Goal: Information Seeking & Learning: Understand process/instructions

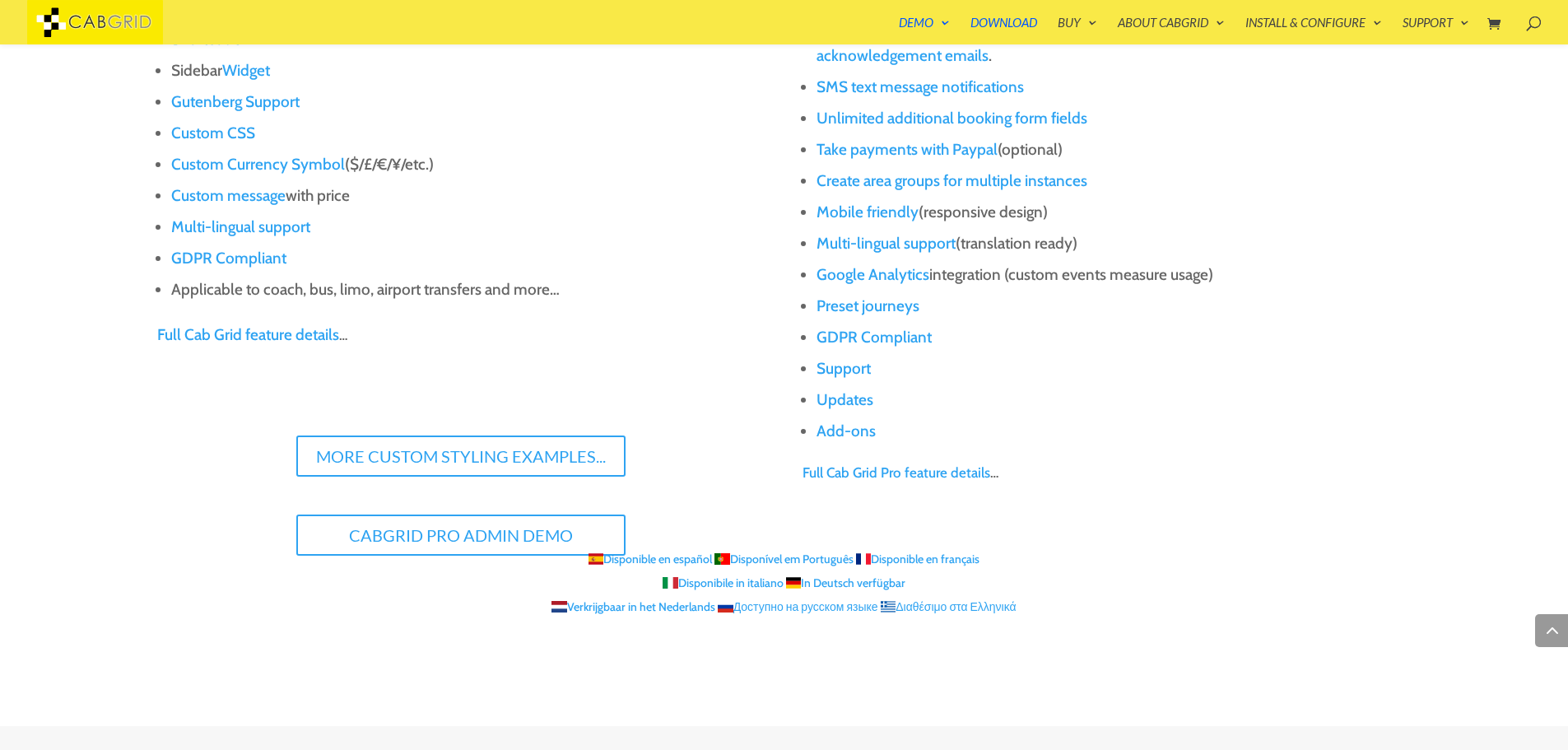
scroll to position [1845, 0]
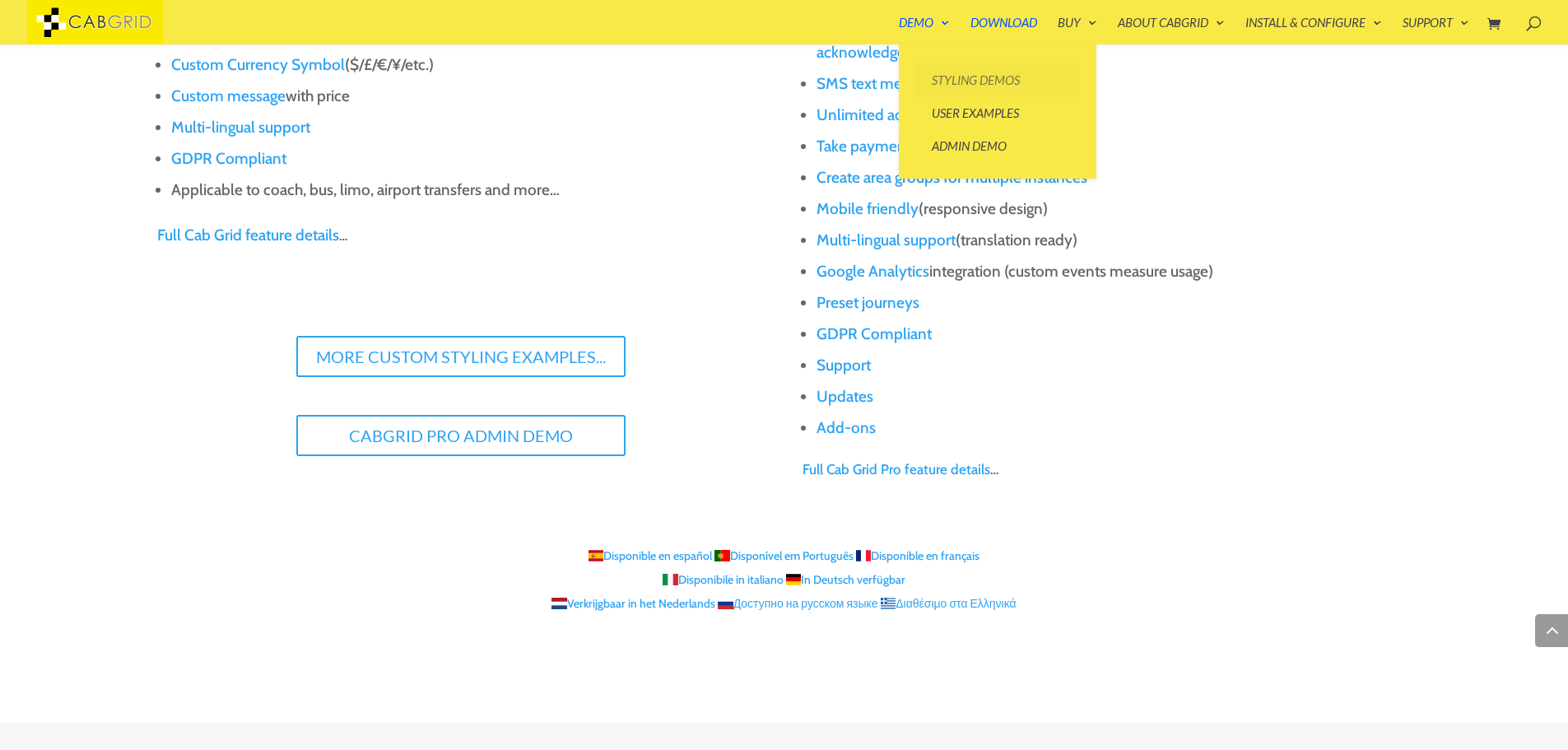
click at [935, 79] on link "Styling Demos" at bounding box center [997, 80] width 165 height 33
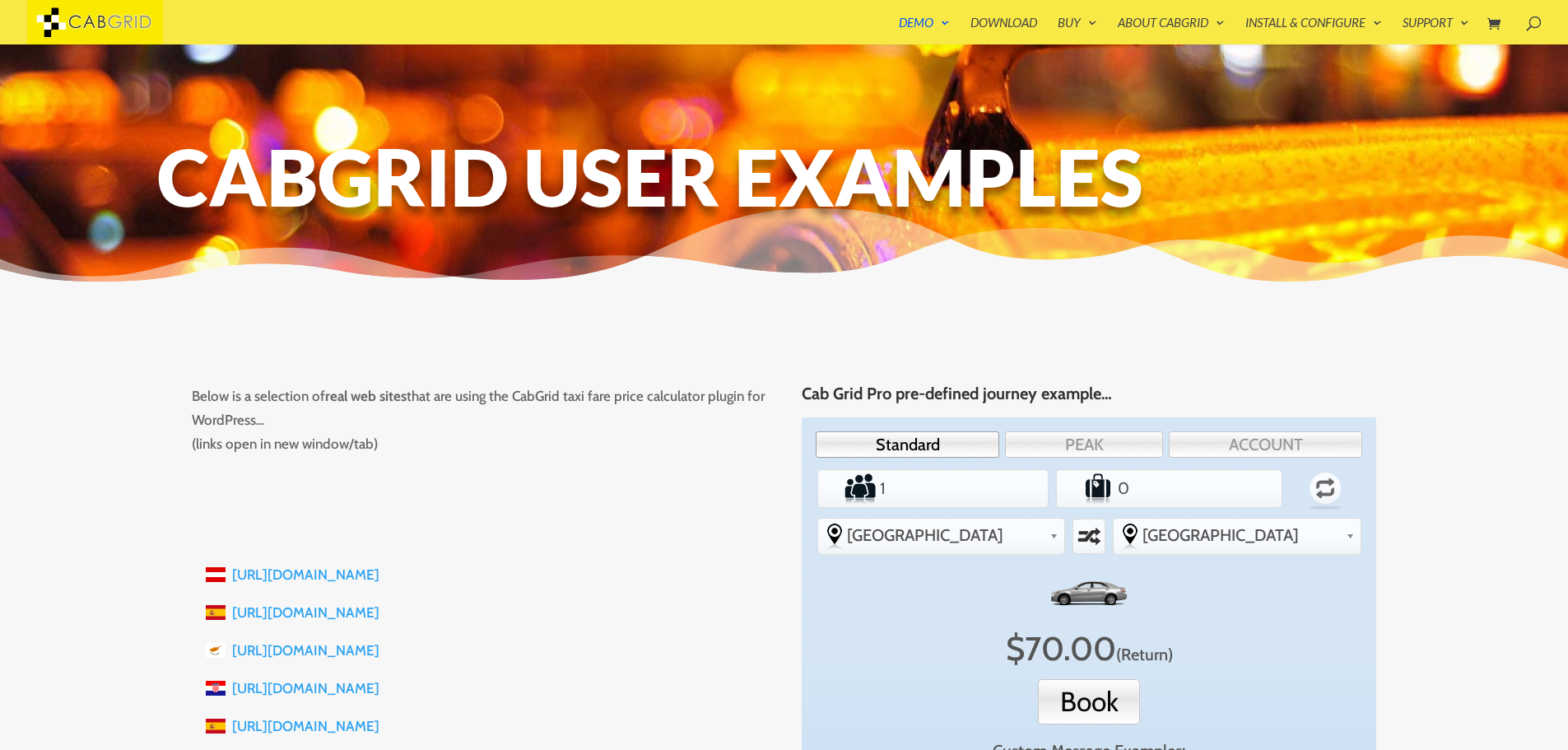
scroll to position [197, 0]
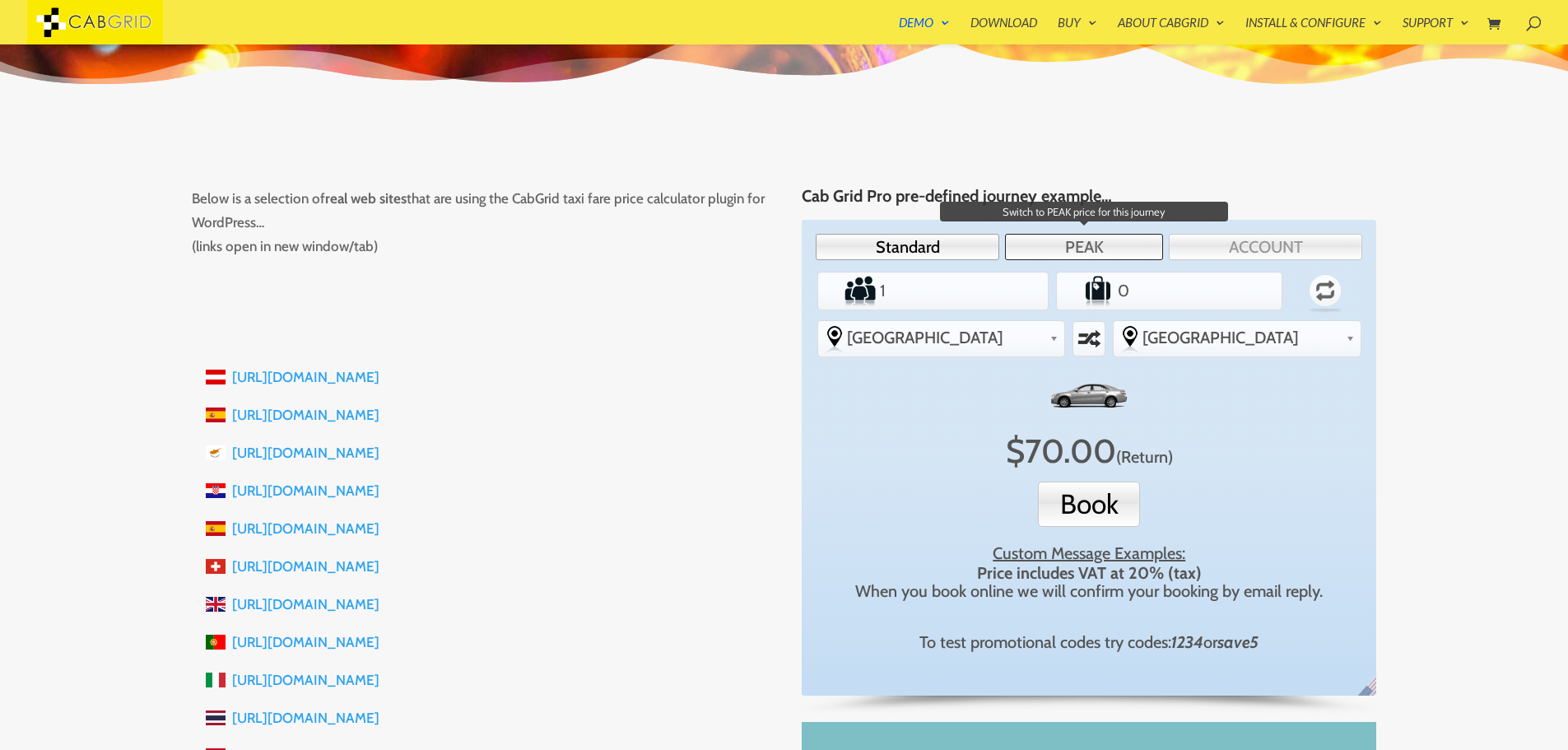
click at [1081, 249] on link "PEAK" at bounding box center [1084, 247] width 158 height 26
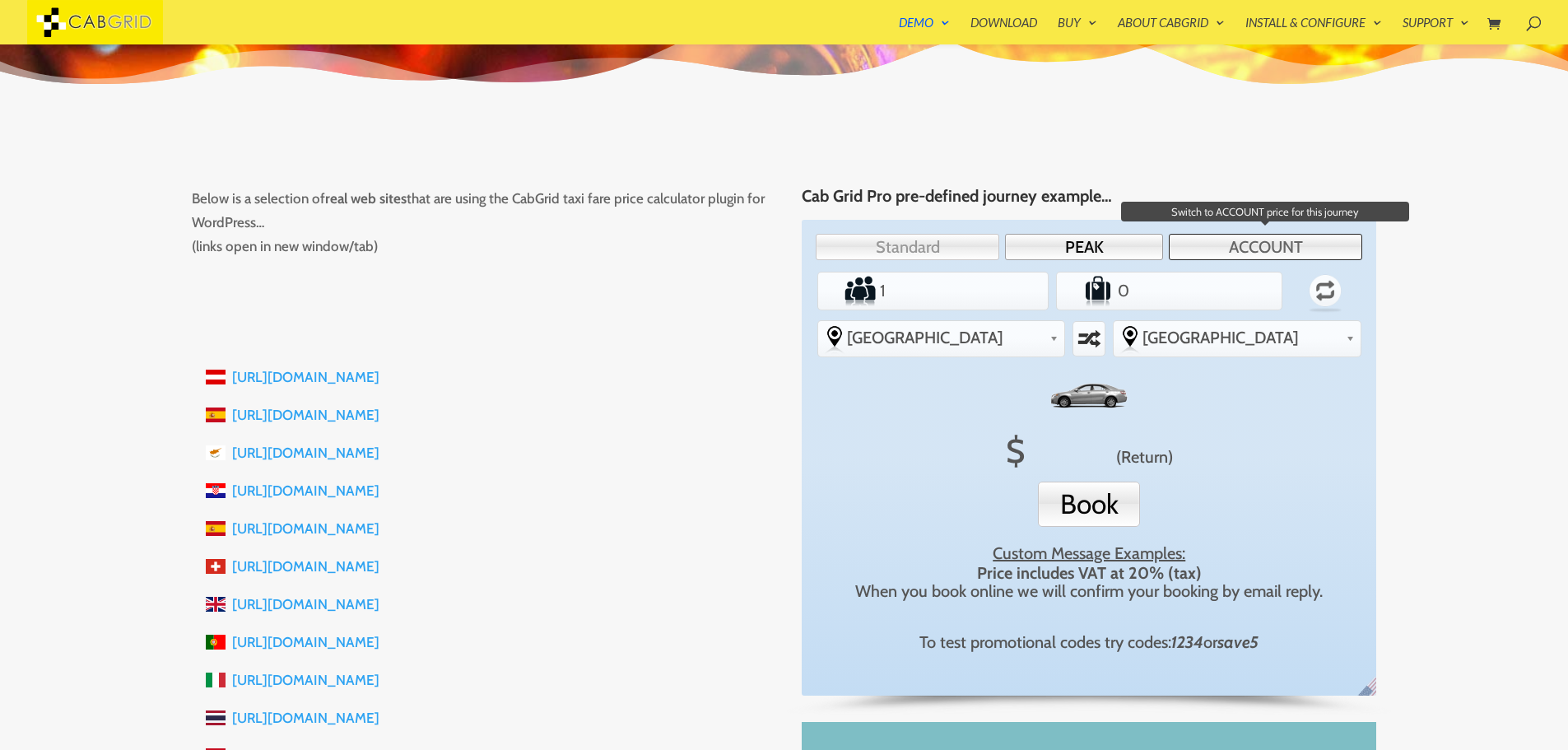
click at [1236, 243] on link "ACCOUNT" at bounding box center [1265, 247] width 193 height 26
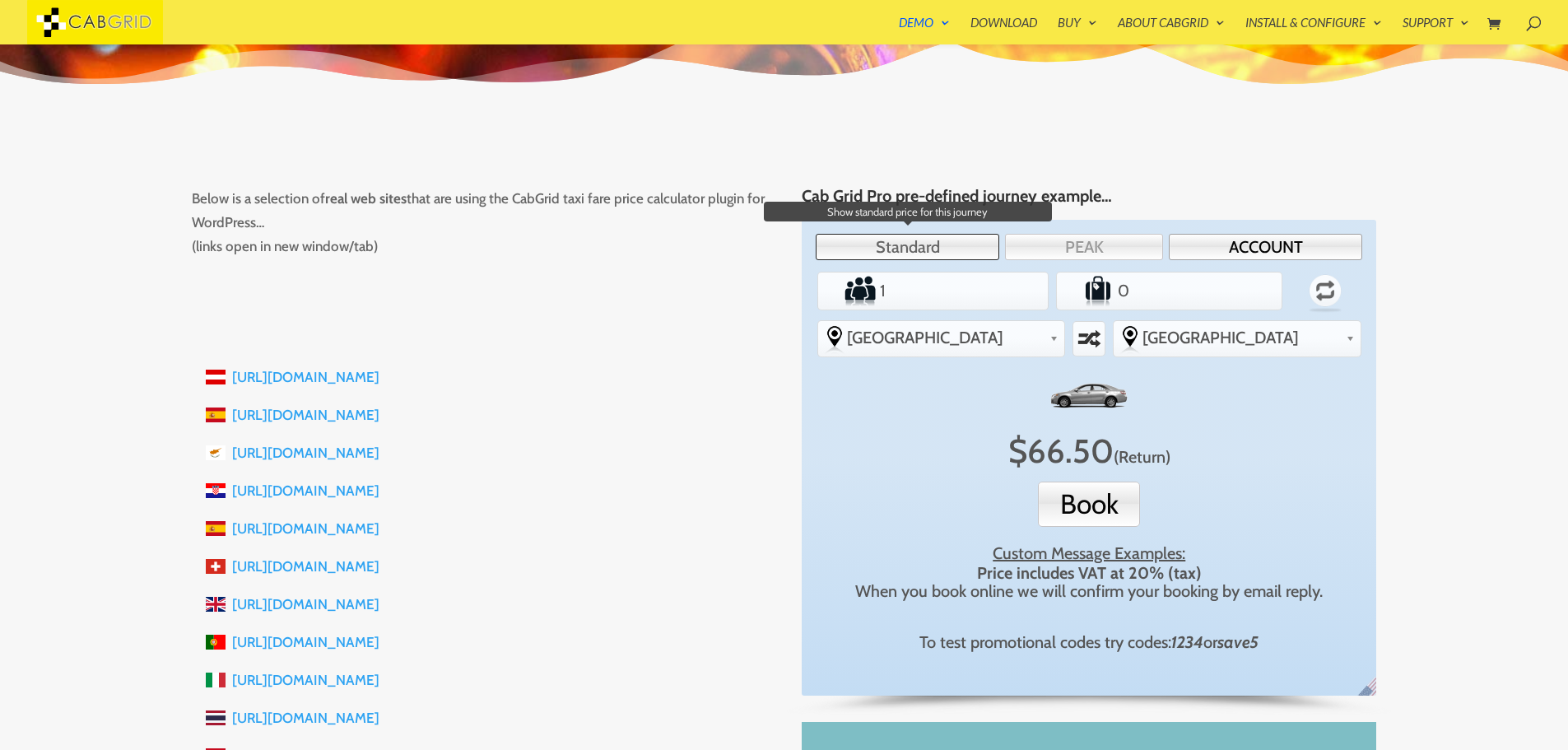
click at [938, 237] on link "Standard" at bounding box center [907, 247] width 184 height 26
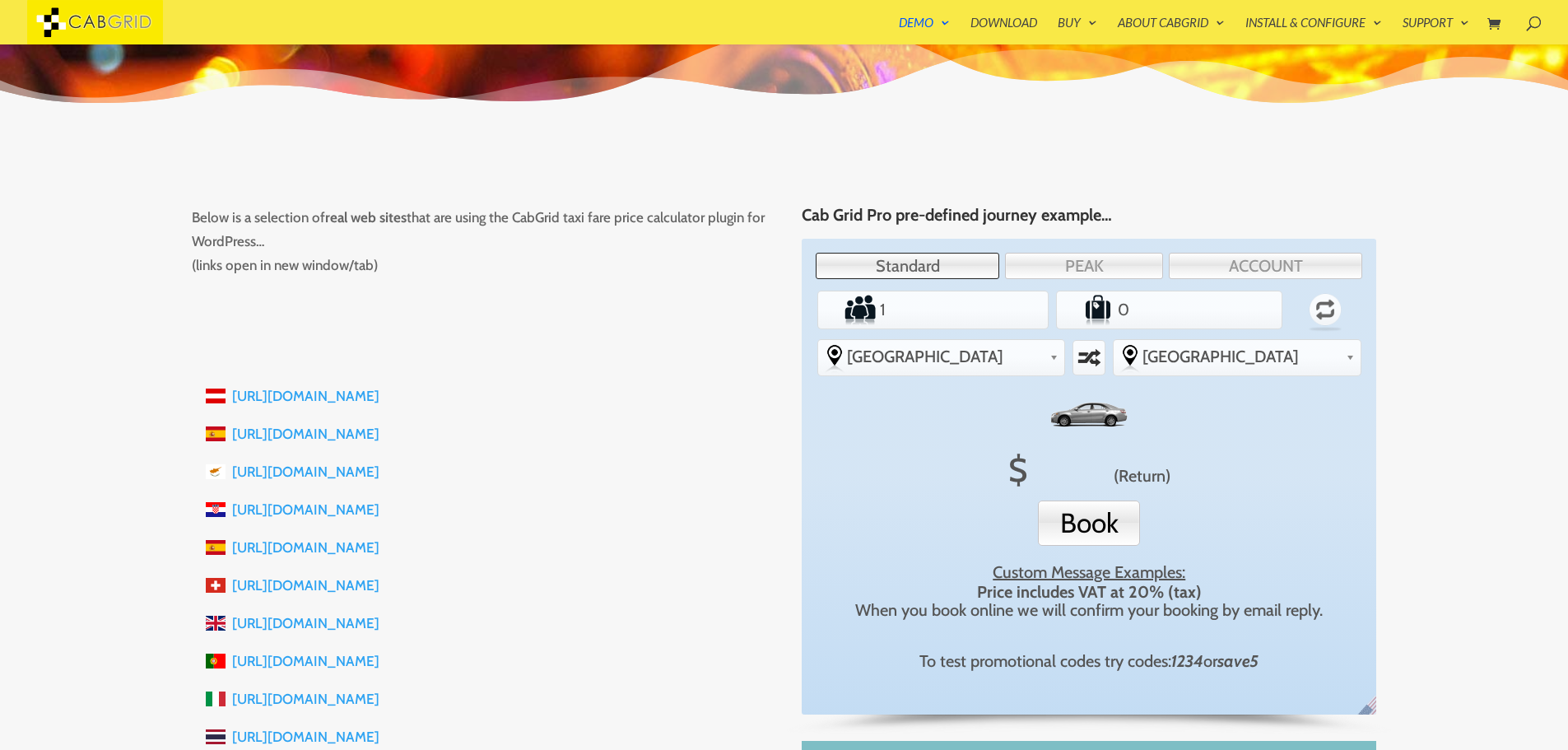
scroll to position [0, 0]
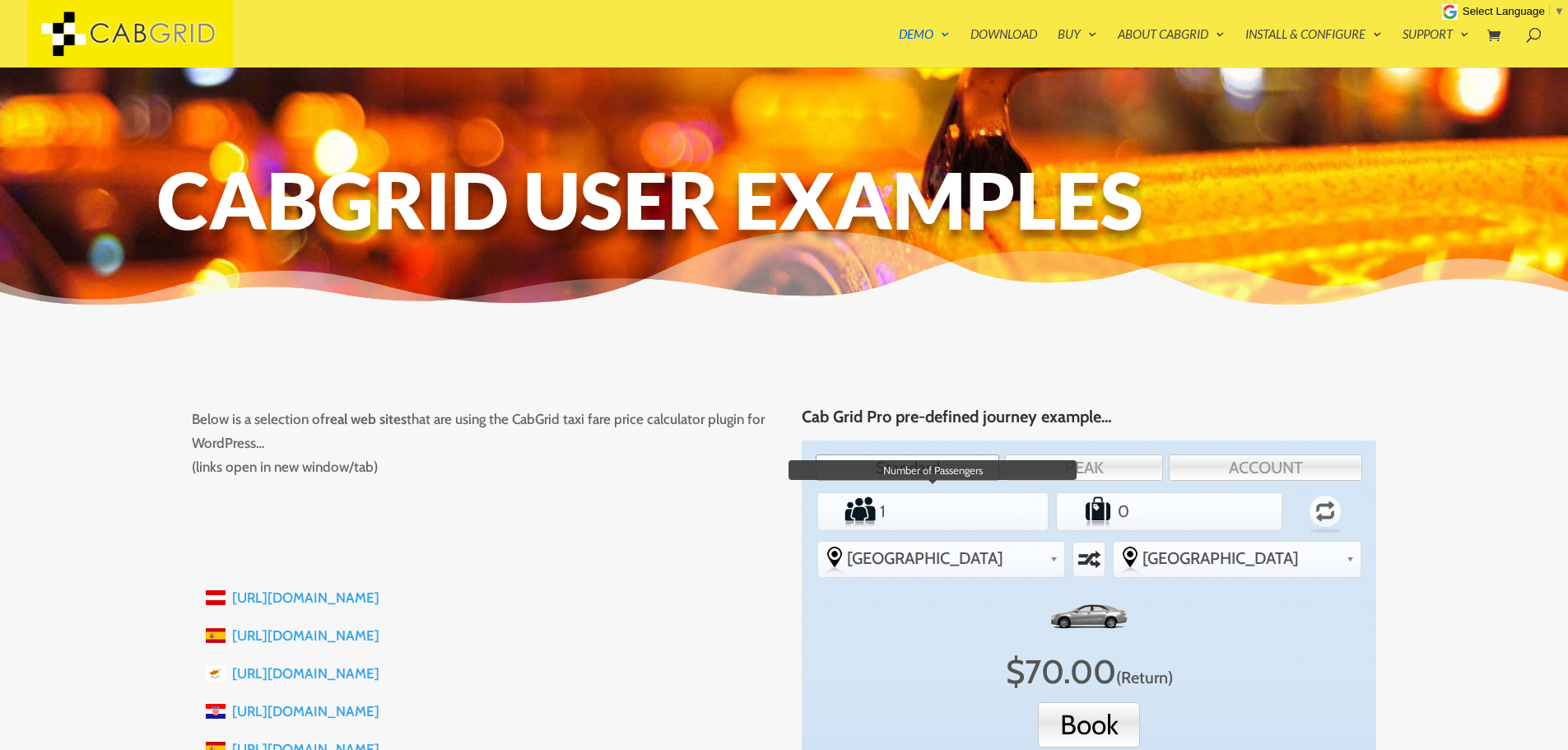
click at [955, 507] on input "1" at bounding box center [933, 512] width 113 height 33
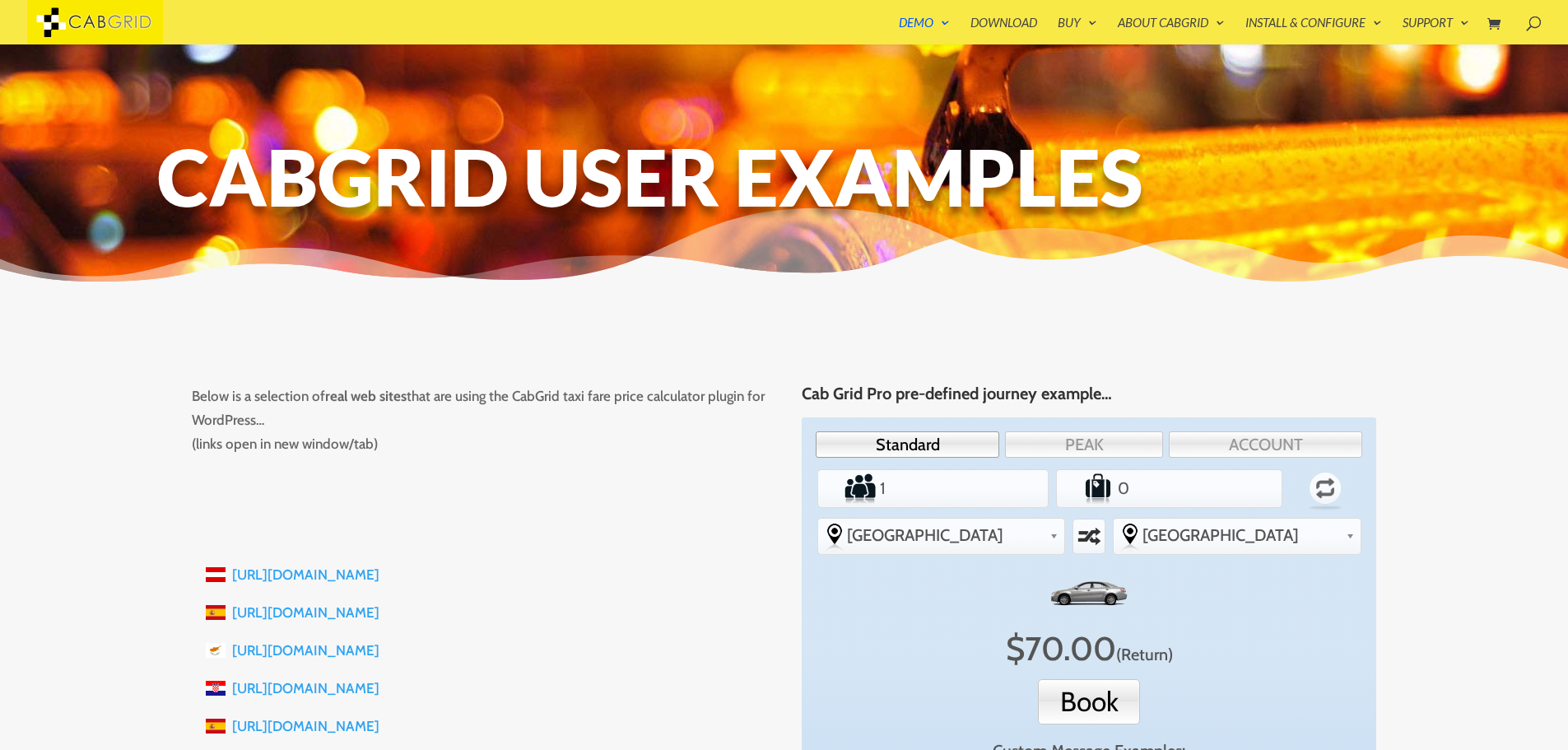
scroll to position [197, 0]
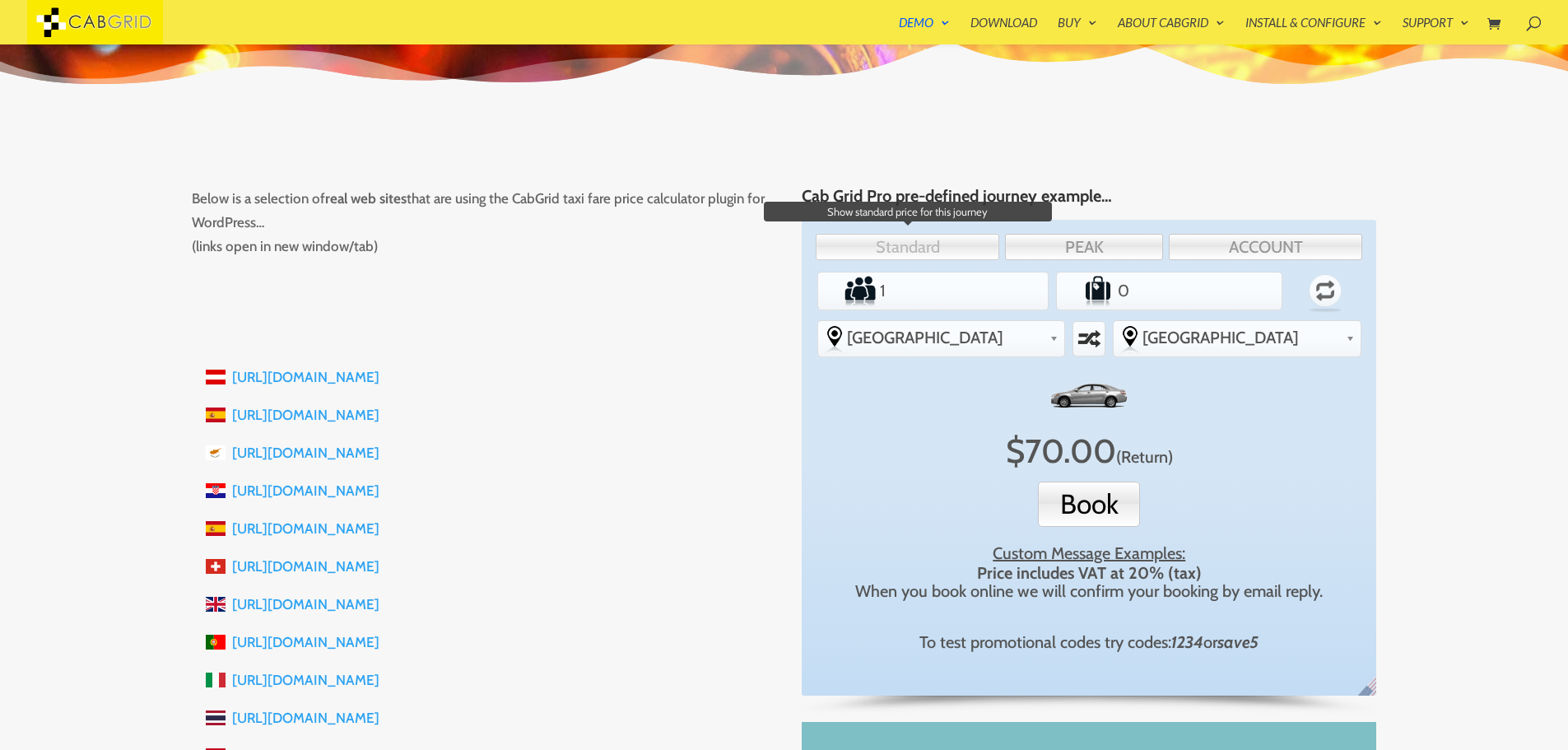
click at [916, 238] on link "Standard" at bounding box center [907, 247] width 184 height 26
click at [913, 246] on link "Standard" at bounding box center [907, 247] width 184 height 26
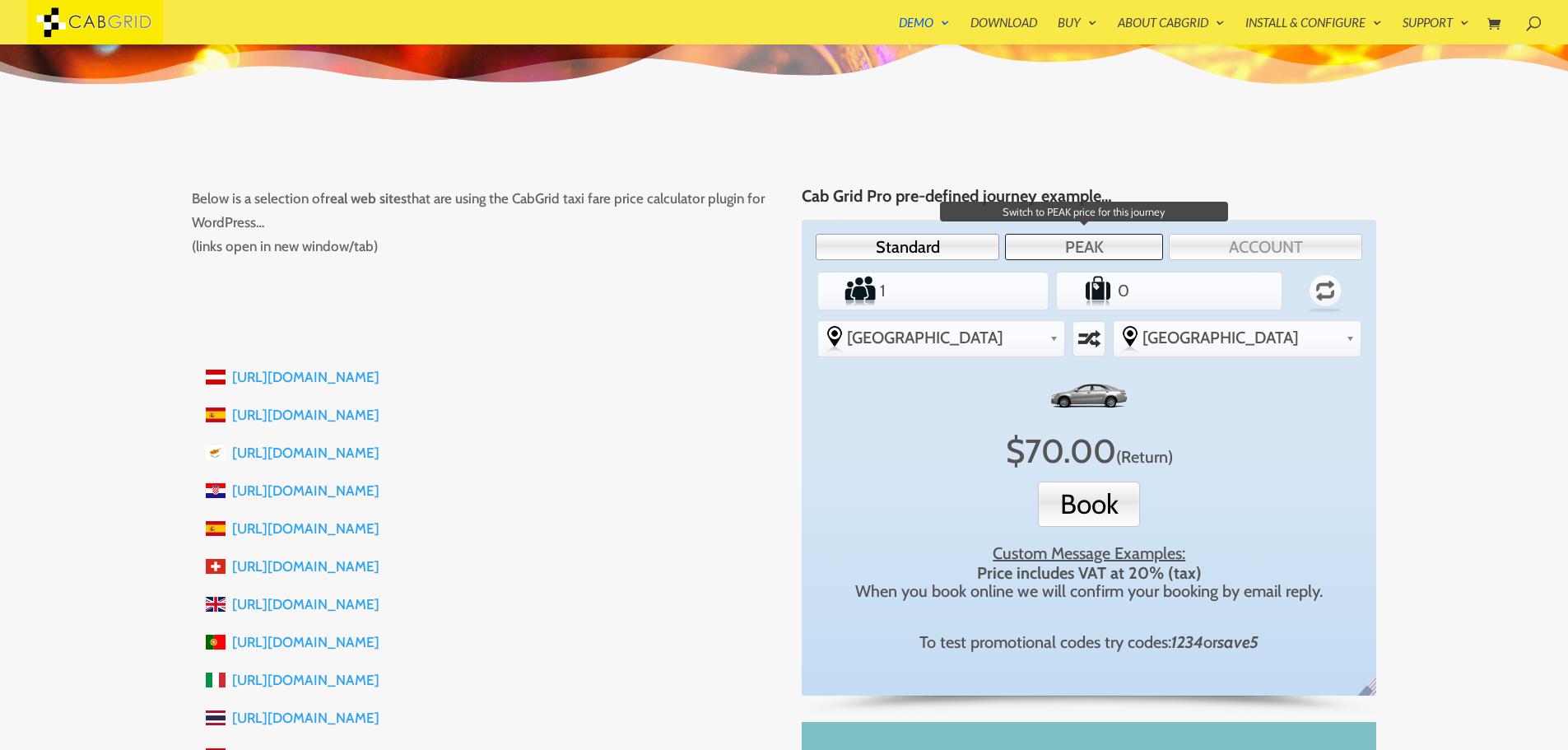
click at [1069, 251] on link "PEAK" at bounding box center [1084, 247] width 158 height 26
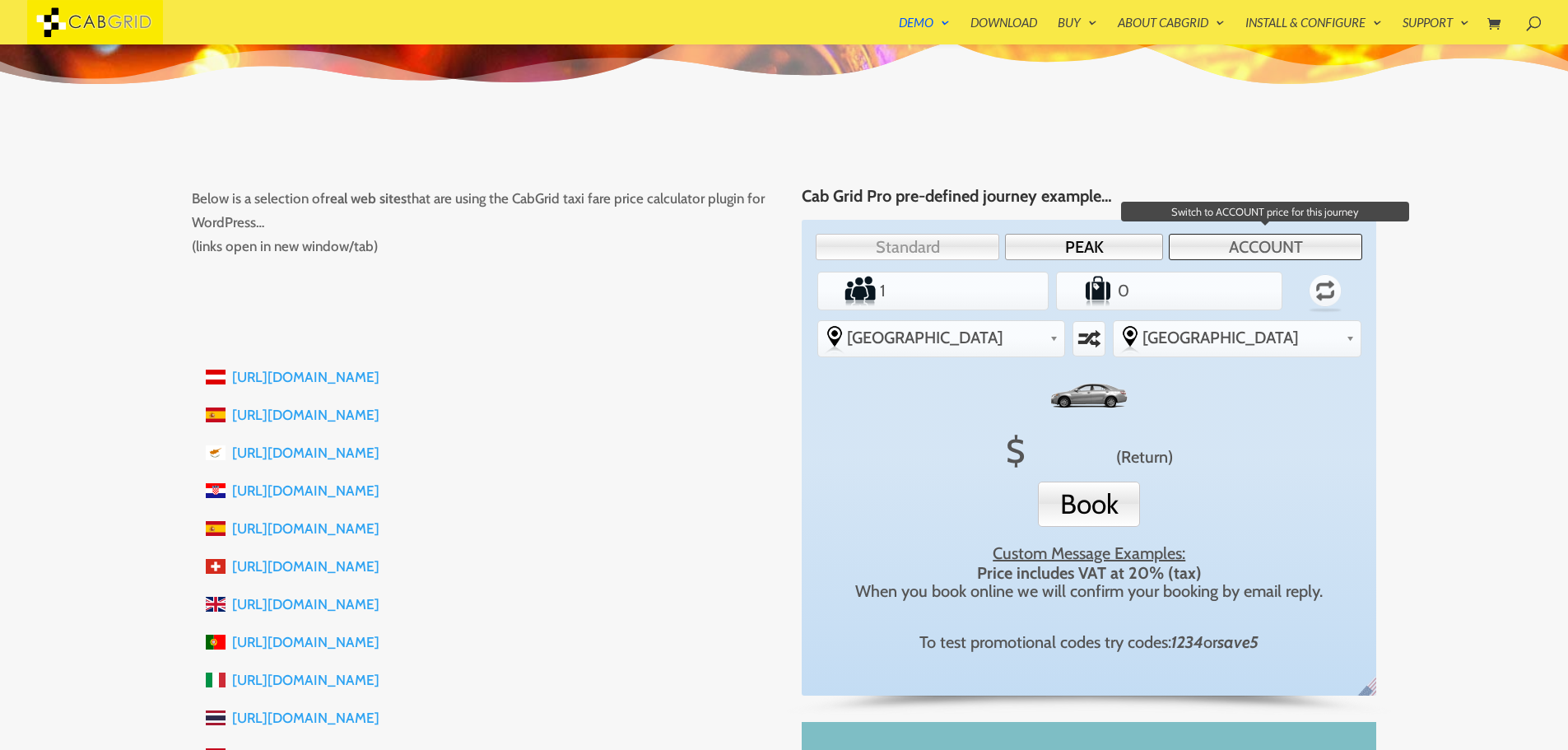
click at [1282, 251] on link "ACCOUNT" at bounding box center [1265, 247] width 193 height 26
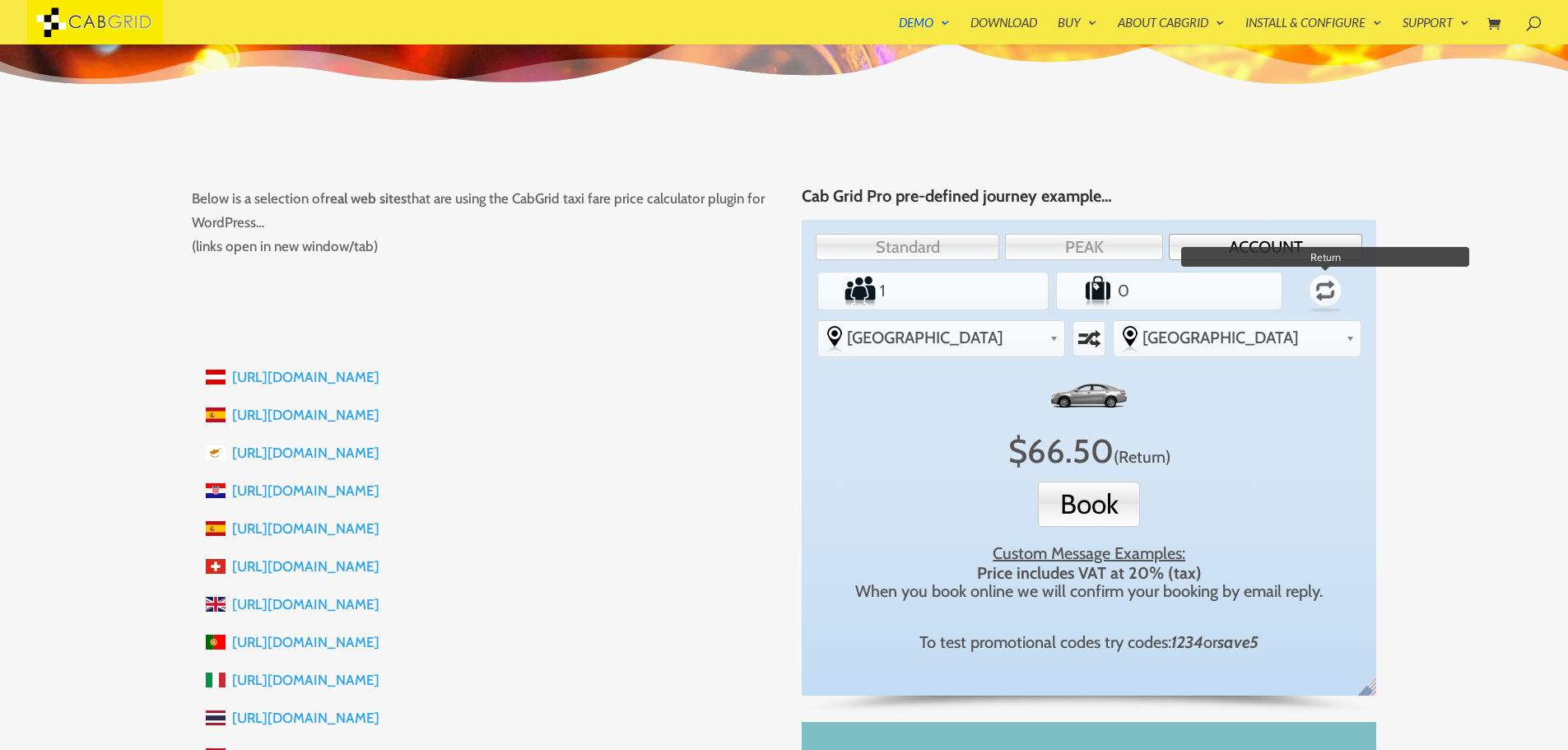
click at [1320, 305] on label "Return" at bounding box center [1326, 290] width 68 height 48
click at [0, 0] on input "Return" at bounding box center [0, 0] width 0 height 0
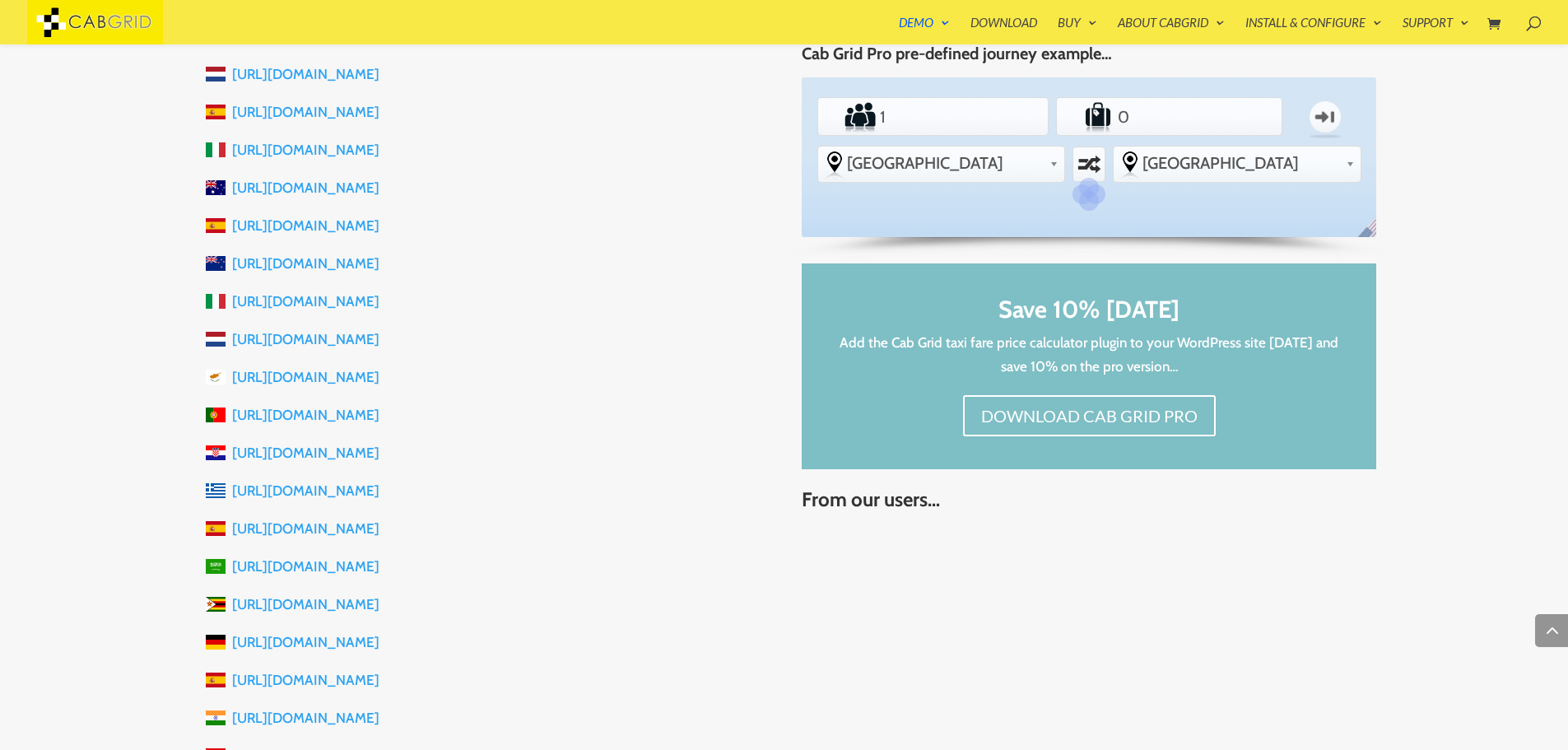
scroll to position [1301, 0]
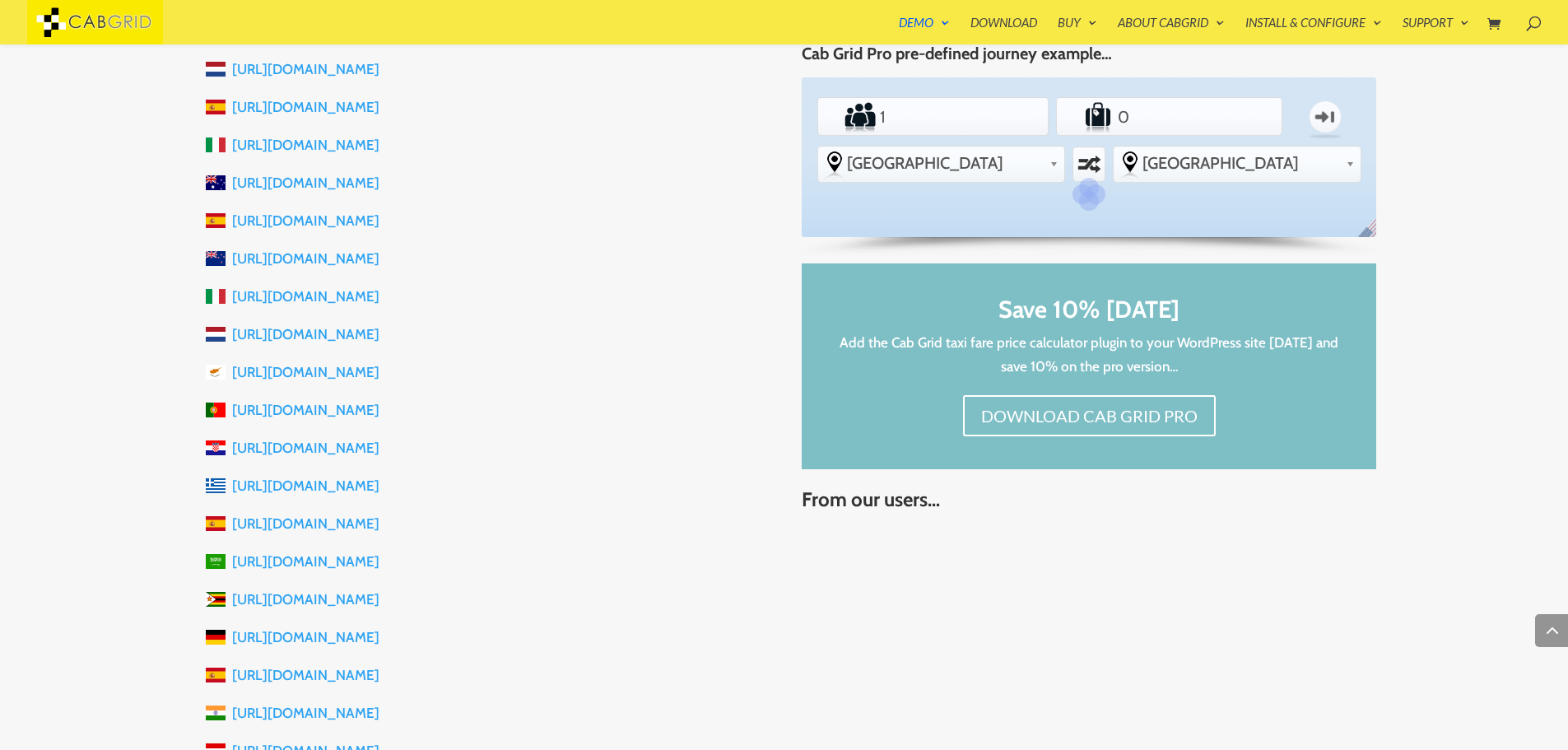
click at [275, 531] on link "[URL][DOMAIN_NAME]" at bounding box center [306, 523] width 147 height 16
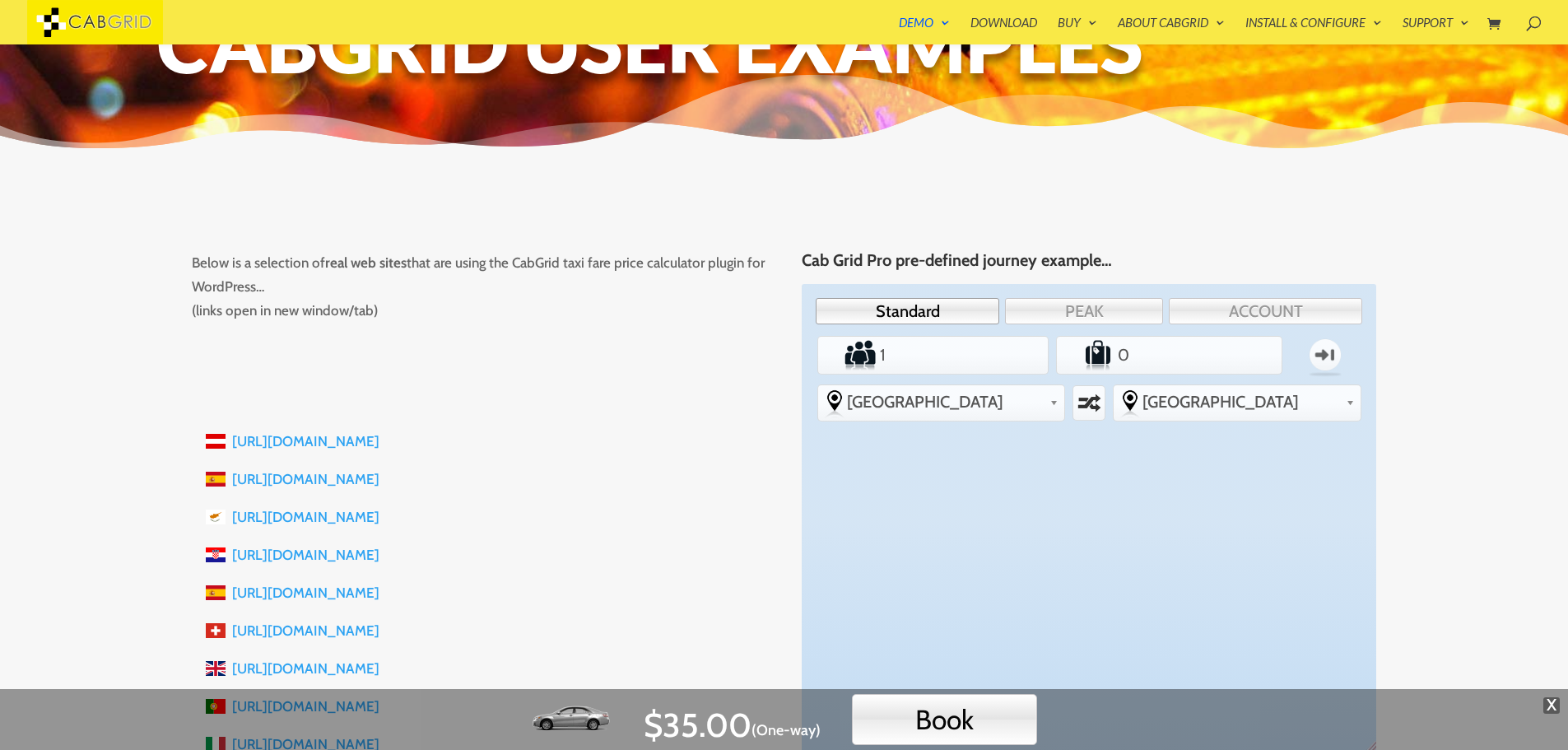
scroll to position [115, 0]
